Goal: Book appointment/travel/reservation

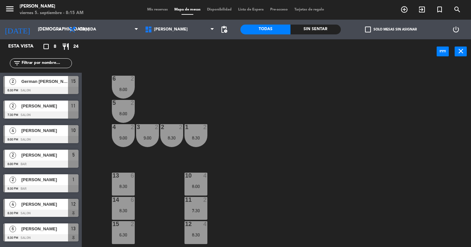
click at [39, 26] on input "[DEMOGRAPHIC_DATA] [DATE]" at bounding box center [64, 30] width 58 height 12
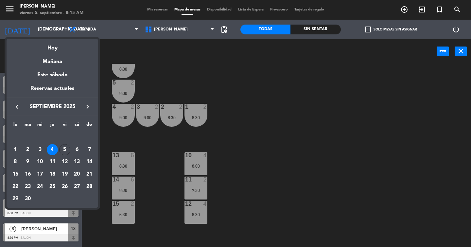
click at [110, 136] on div at bounding box center [235, 123] width 471 height 247
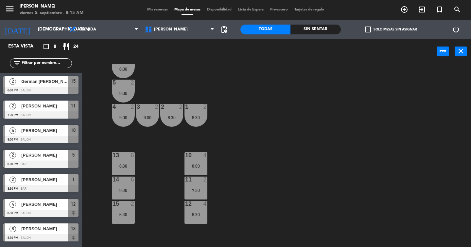
scroll to position [23, 0]
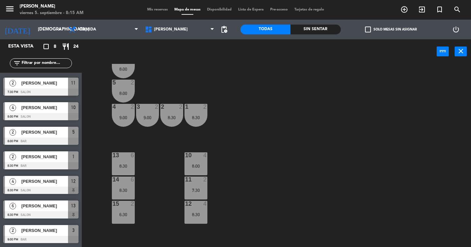
click at [33, 206] on span "[PERSON_NAME]" at bounding box center [44, 205] width 47 height 7
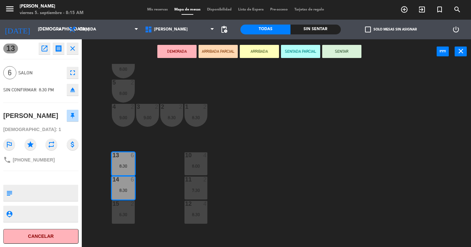
click at [75, 47] on icon "close" at bounding box center [73, 48] width 8 height 8
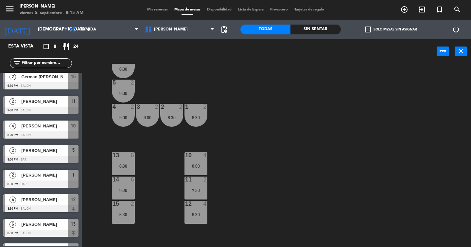
scroll to position [0, 0]
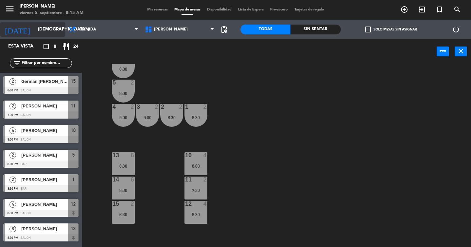
click at [35, 25] on input "[DEMOGRAPHIC_DATA] [DATE]" at bounding box center [64, 30] width 58 height 12
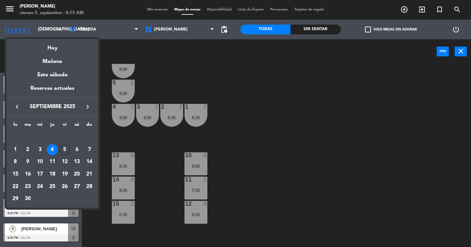
click at [64, 147] on div "5" at bounding box center [64, 149] width 11 height 11
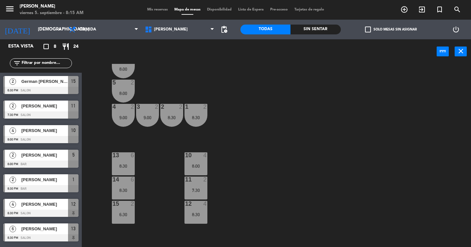
type input "vie. [DATE]"
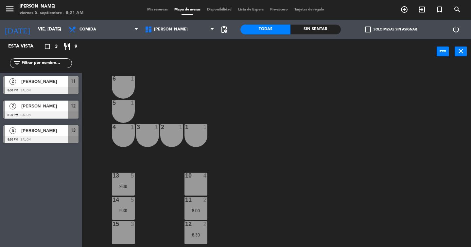
click at [35, 38] on div "[DATE] vie. [DATE] arrow_drop_down" at bounding box center [32, 30] width 65 height 20
click at [39, 30] on input "vie. [DATE]" at bounding box center [64, 30] width 58 height 12
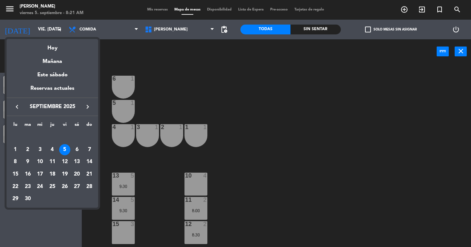
click at [169, 159] on div at bounding box center [235, 123] width 471 height 247
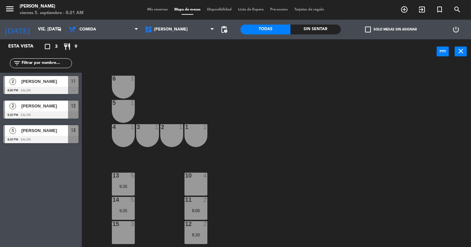
click at [141, 184] on div "6 1 5 1 4 1 3 1 2 1 1 1 13 5 9:30 10 4 14 5 9:30 11 2 8:00 15 3 12 2 8:30 20 lo…" at bounding box center [278, 155] width 385 height 183
click at [126, 186] on div "9:30" at bounding box center [123, 186] width 23 height 5
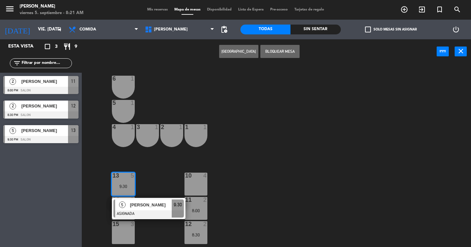
click at [156, 175] on div "6 1 5 1 4 1 3 1 2 1 1 1 13 5 9:30 5 [PERSON_NAME] ASIGNADA 9:30 10 4 14 5 9:30 …" at bounding box center [278, 155] width 385 height 183
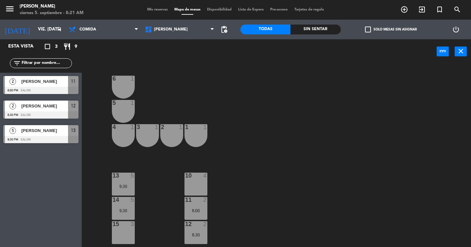
click at [198, 212] on div "8:00" at bounding box center [196, 210] width 23 height 5
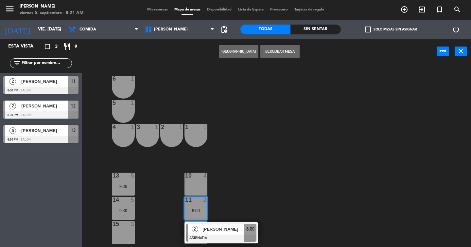
click at [198, 212] on div "8:00" at bounding box center [196, 210] width 23 height 5
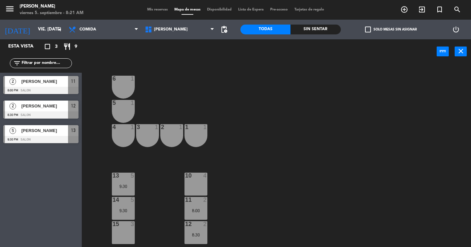
click at [201, 209] on div "8:00" at bounding box center [196, 210] width 23 height 5
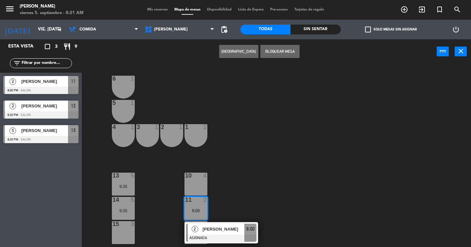
click at [216, 202] on div "6 1 5 1 4 1 3 1 2 1 1 1 13 5 9:30 10 4 14 5 9:30 11 2 8:00 2 [PERSON_NAME] ASIG…" at bounding box center [278, 155] width 385 height 183
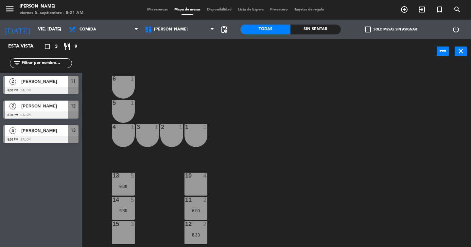
click at [197, 227] on div "12 2 8:30" at bounding box center [196, 232] width 23 height 23
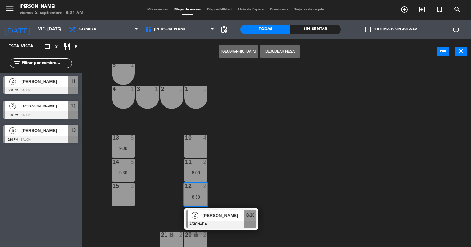
scroll to position [39, 0]
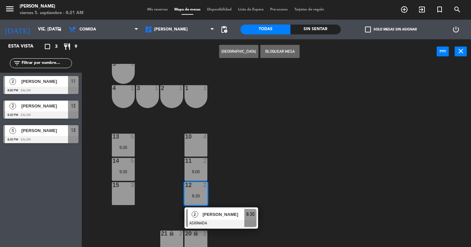
click at [201, 145] on div "10 4" at bounding box center [196, 144] width 23 height 23
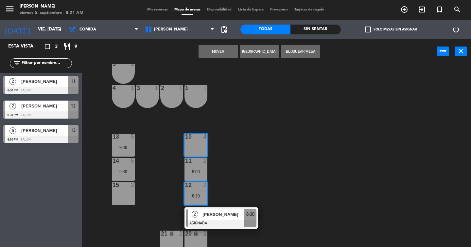
click at [224, 51] on button "Mover" at bounding box center [218, 51] width 39 height 13
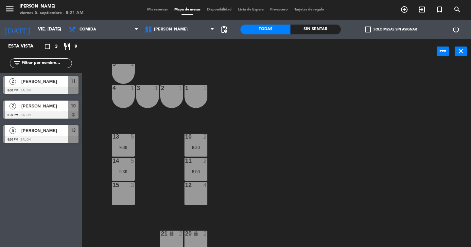
scroll to position [12, 0]
